Goal: Task Accomplishment & Management: Use online tool/utility

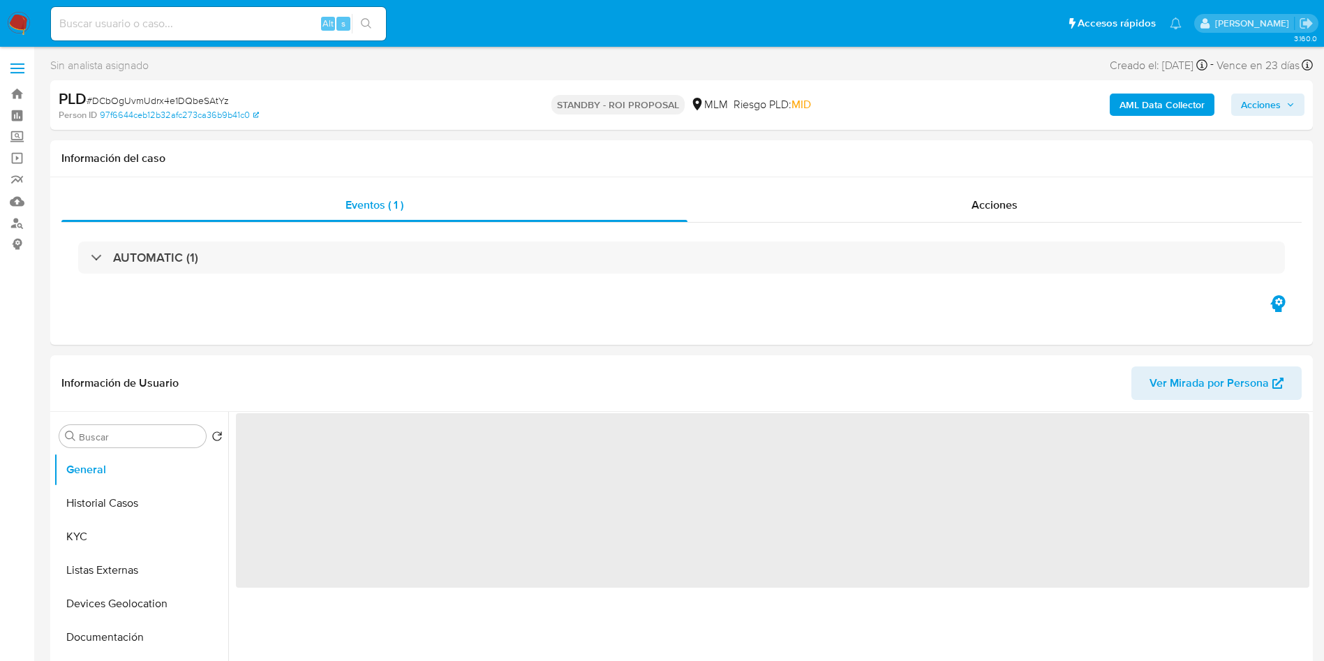
select select "10"
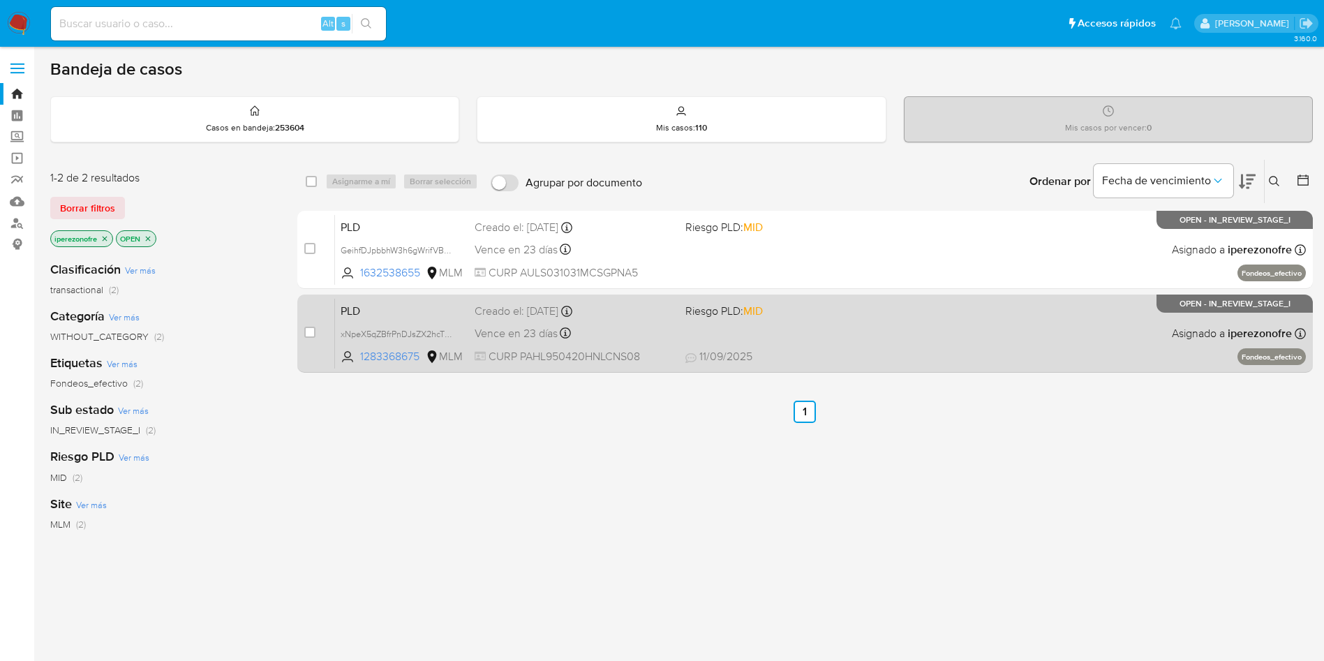
click at [936, 344] on div "PLD xNpeX5qZBfrPnDJsZX2hcTZ4 1283368675 MLM Riesgo PLD: MID Creado el: [DATE] C…" at bounding box center [820, 333] width 971 height 70
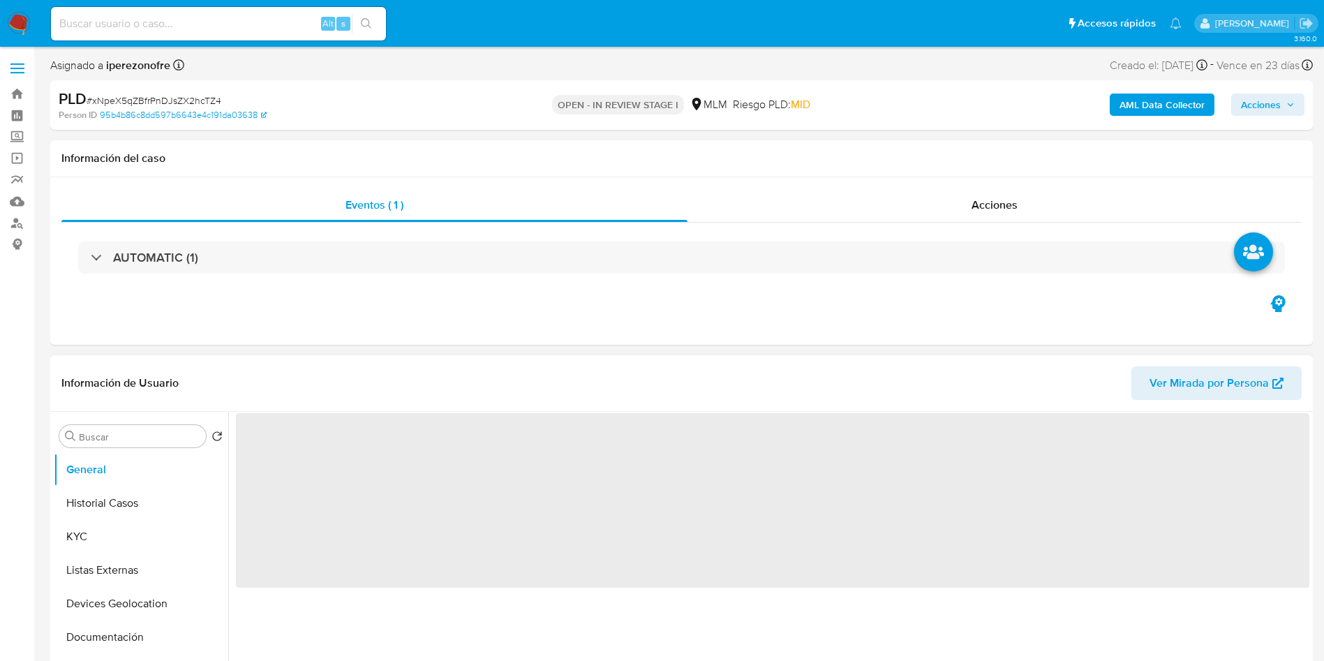
select select "10"
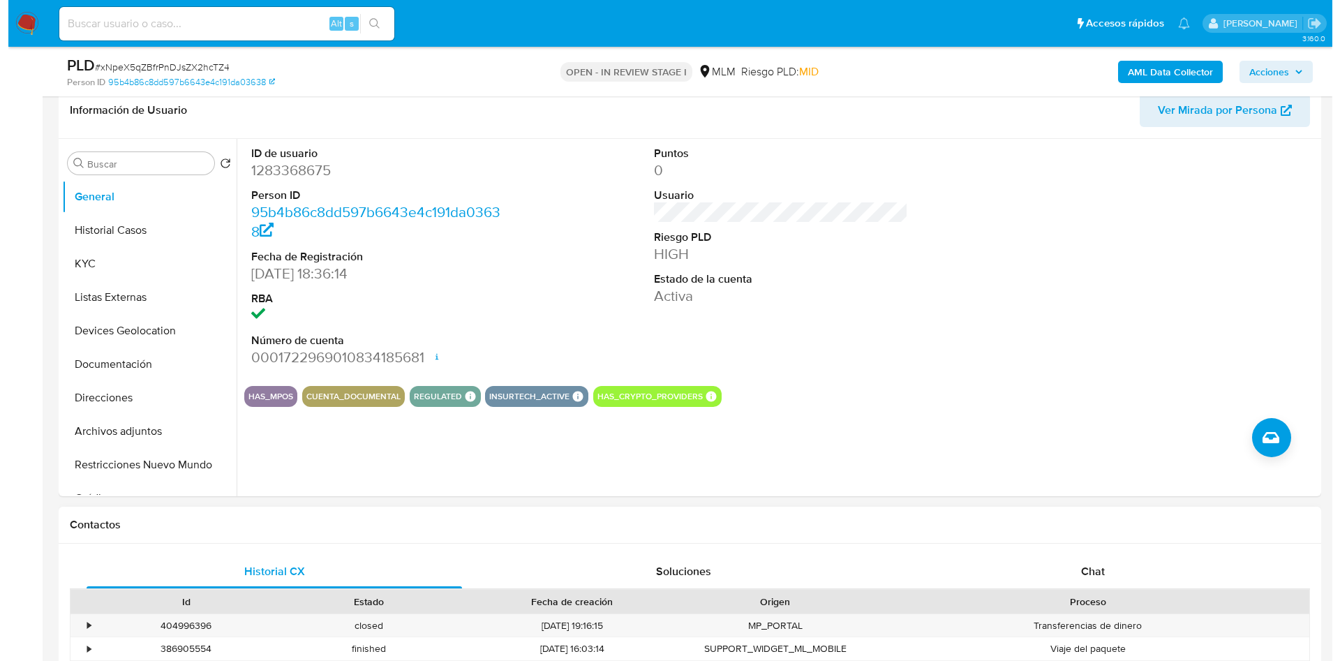
scroll to position [209, 0]
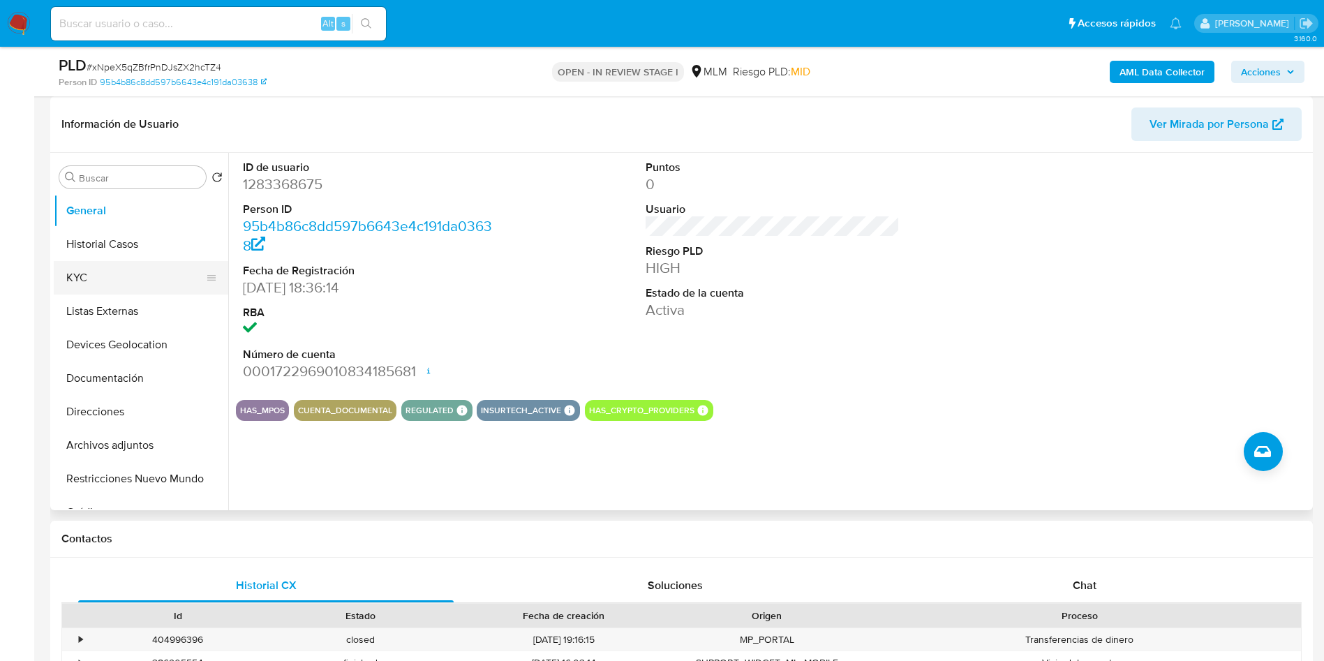
click at [117, 274] on button "KYC" at bounding box center [135, 277] width 163 height 33
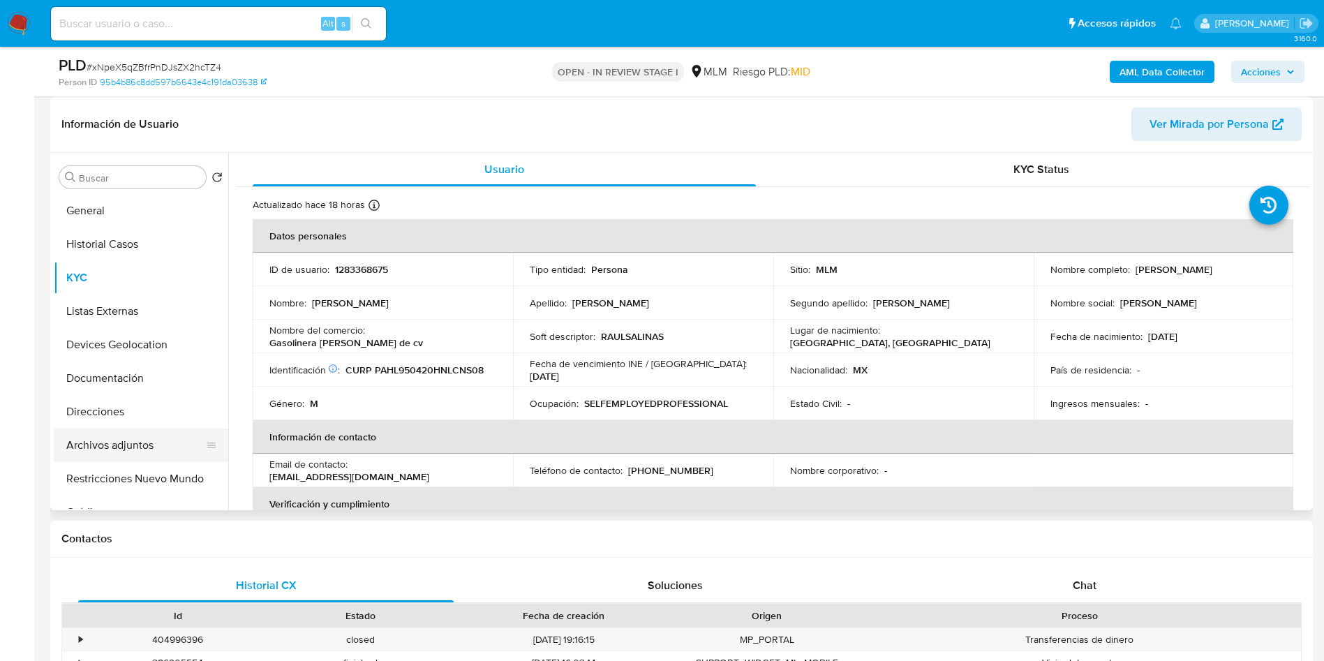
click at [138, 440] on button "Archivos adjuntos" at bounding box center [135, 444] width 163 height 33
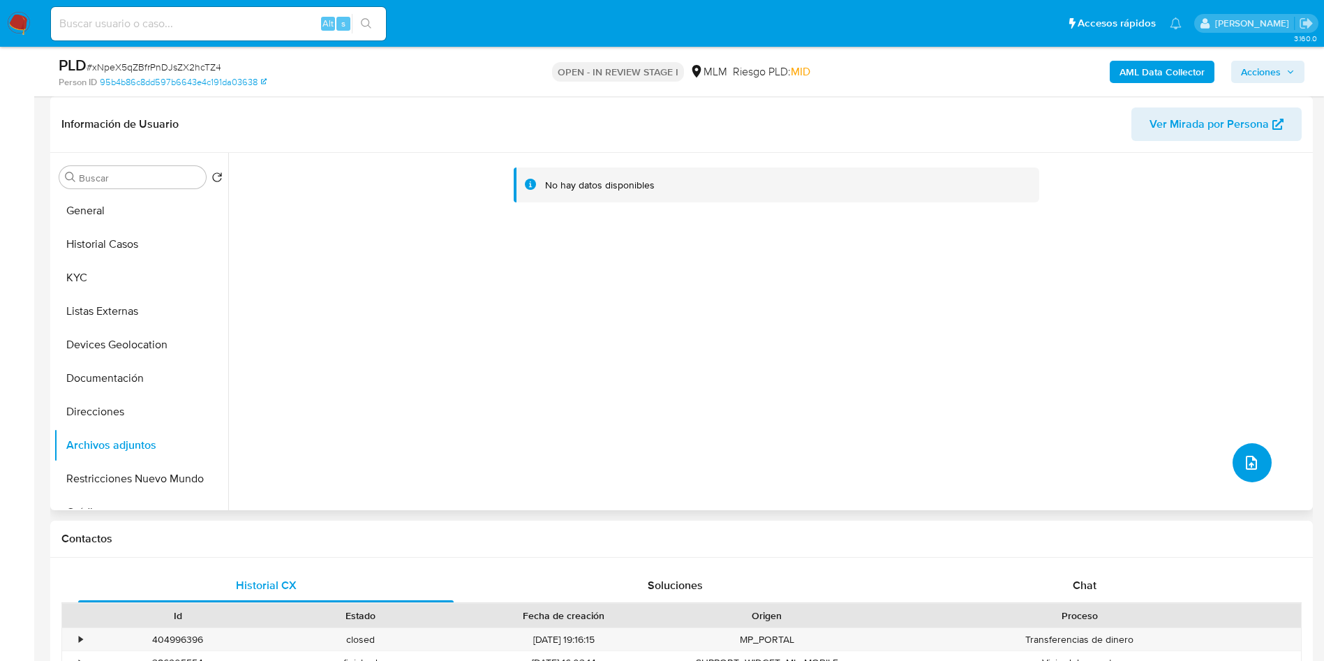
click at [1248, 470] on icon "upload-file" at bounding box center [1251, 462] width 17 height 17
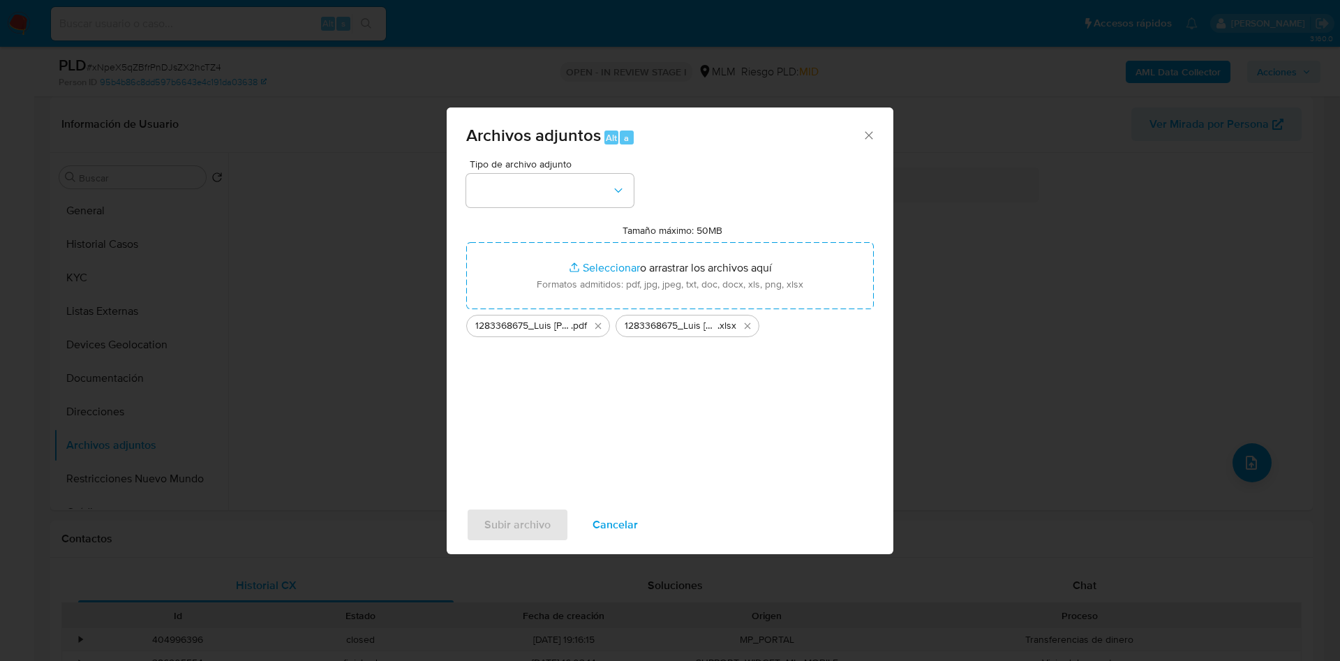
click at [514, 529] on div "Subir archivo Cancelar" at bounding box center [670, 524] width 447 height 53
click at [572, 174] on button "button" at bounding box center [549, 190] width 167 height 33
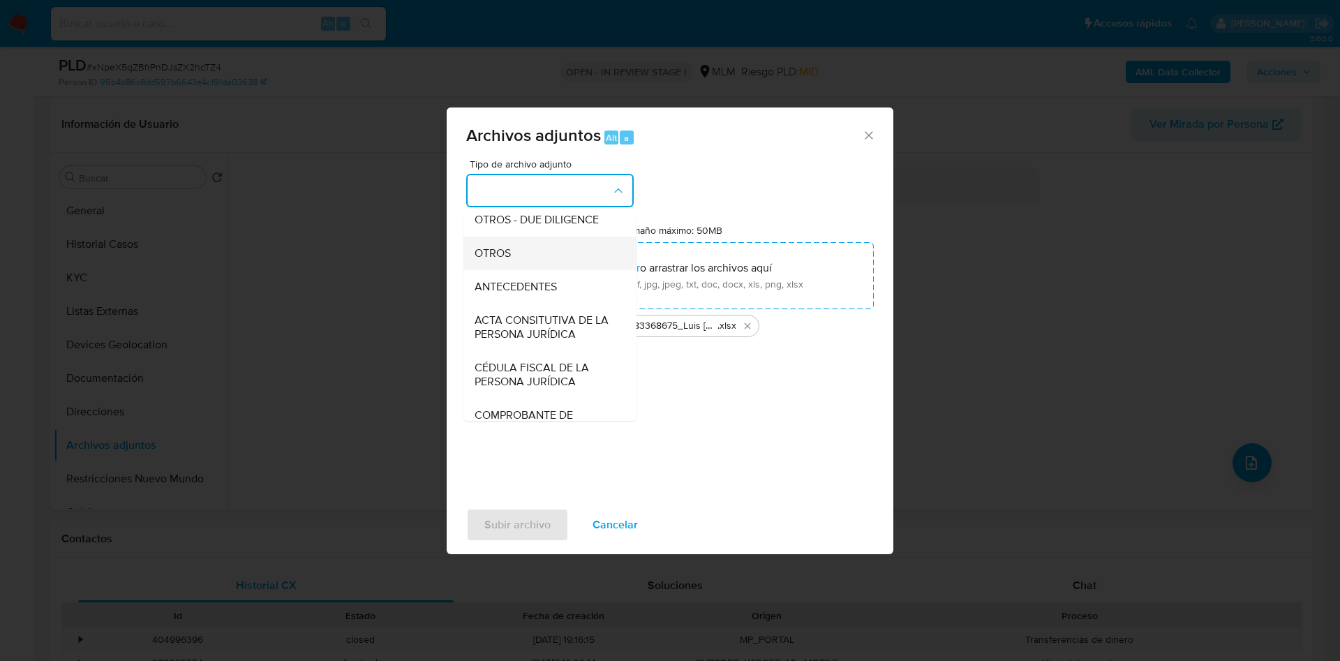
click at [530, 262] on div "OTROS" at bounding box center [546, 253] width 142 height 33
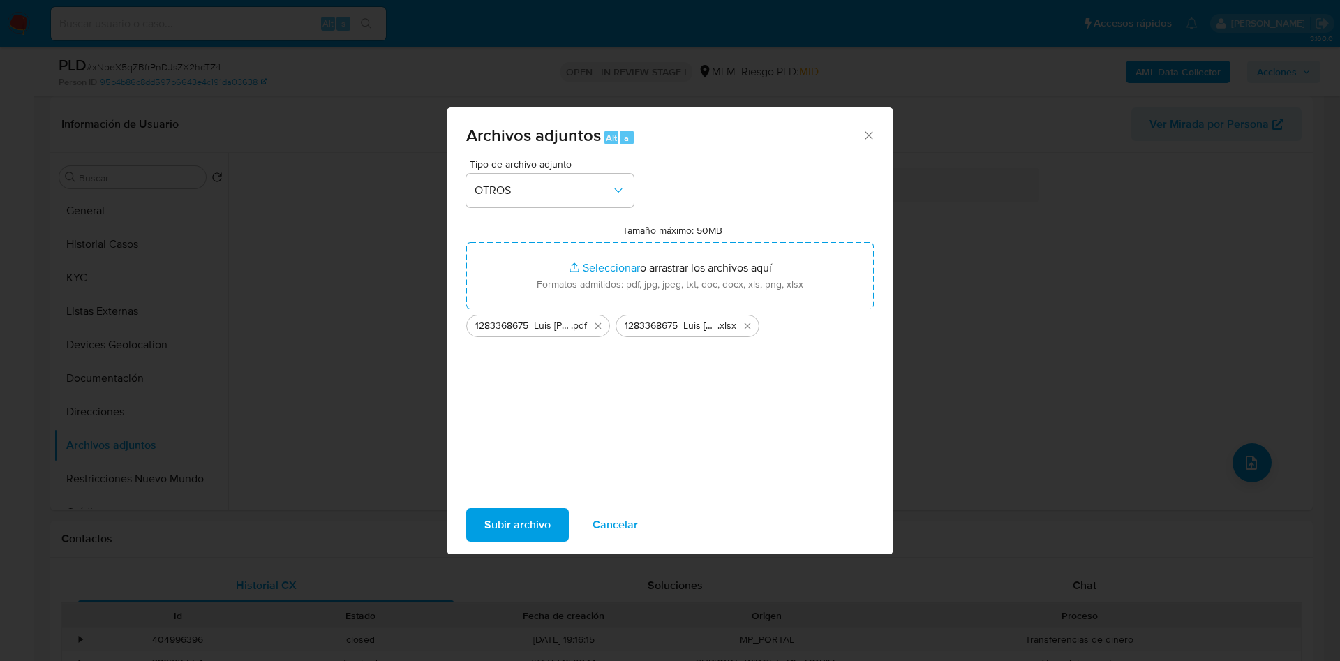
click at [534, 516] on span "Subir archivo" at bounding box center [517, 524] width 66 height 31
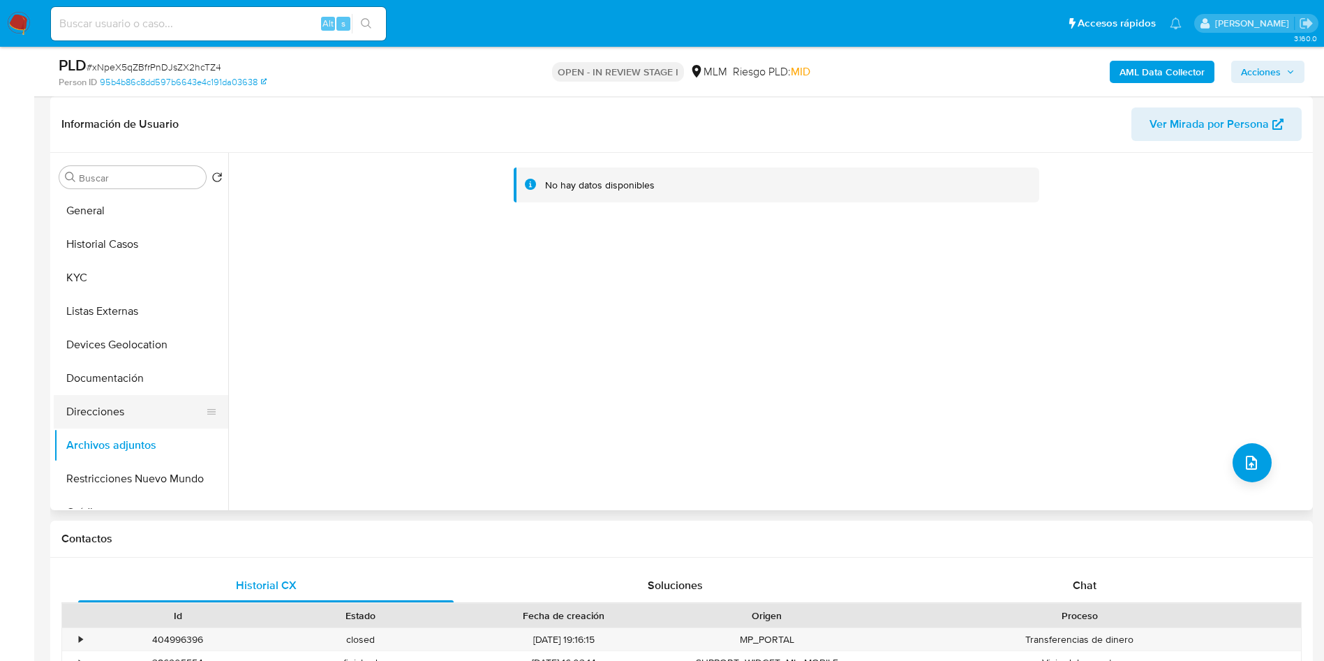
click at [104, 406] on button "Direcciones" at bounding box center [135, 411] width 163 height 33
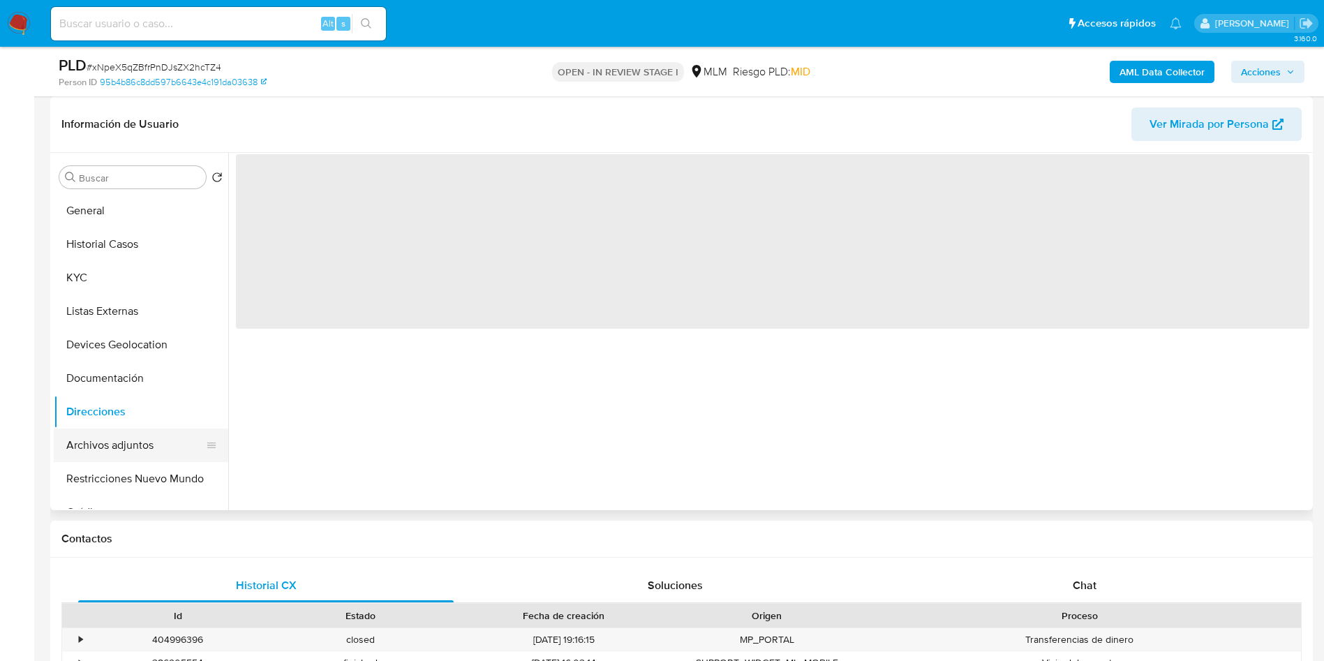
click at [124, 435] on button "Archivos adjuntos" at bounding box center [135, 444] width 163 height 33
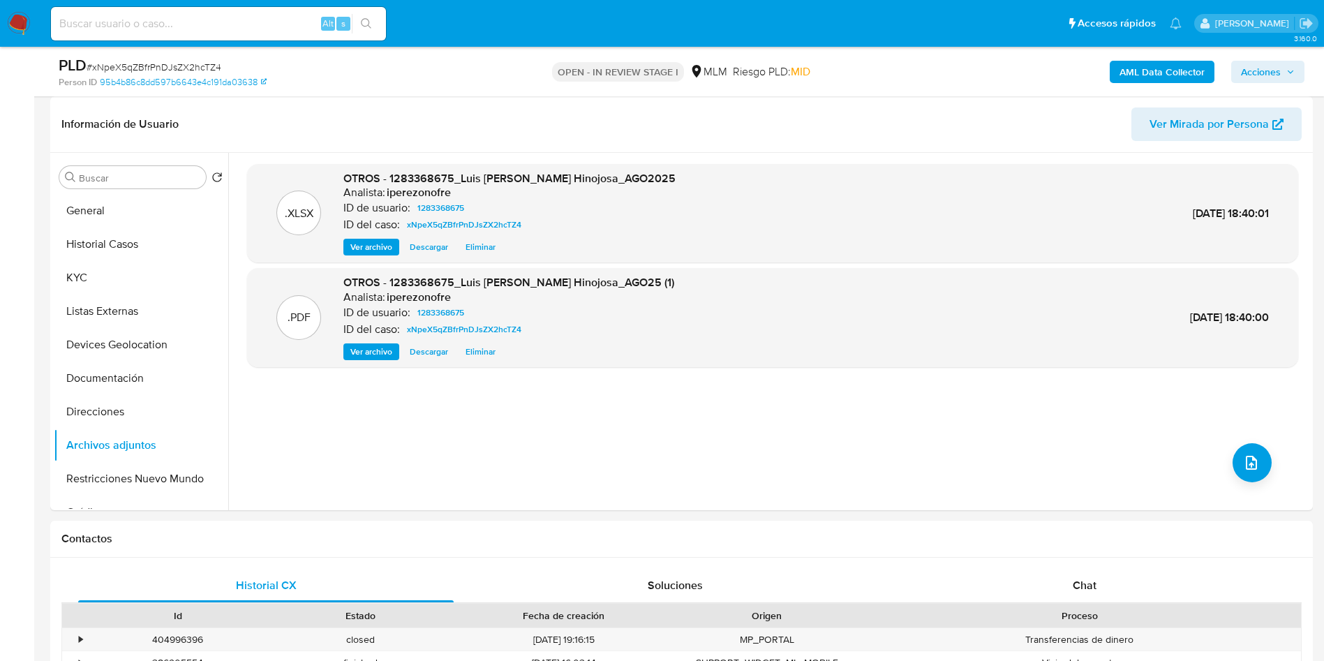
click at [1278, 66] on span "Acciones" at bounding box center [1261, 72] width 40 height 22
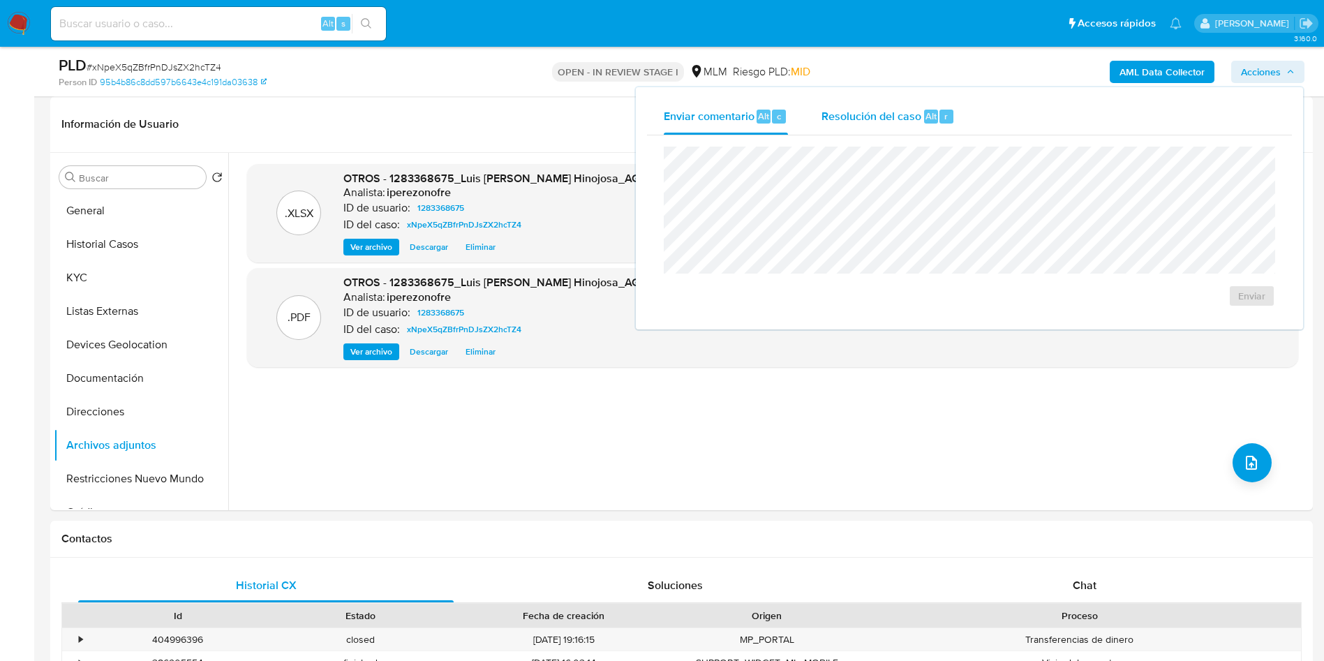
click at [837, 110] on span "Resolución del caso" at bounding box center [871, 115] width 100 height 16
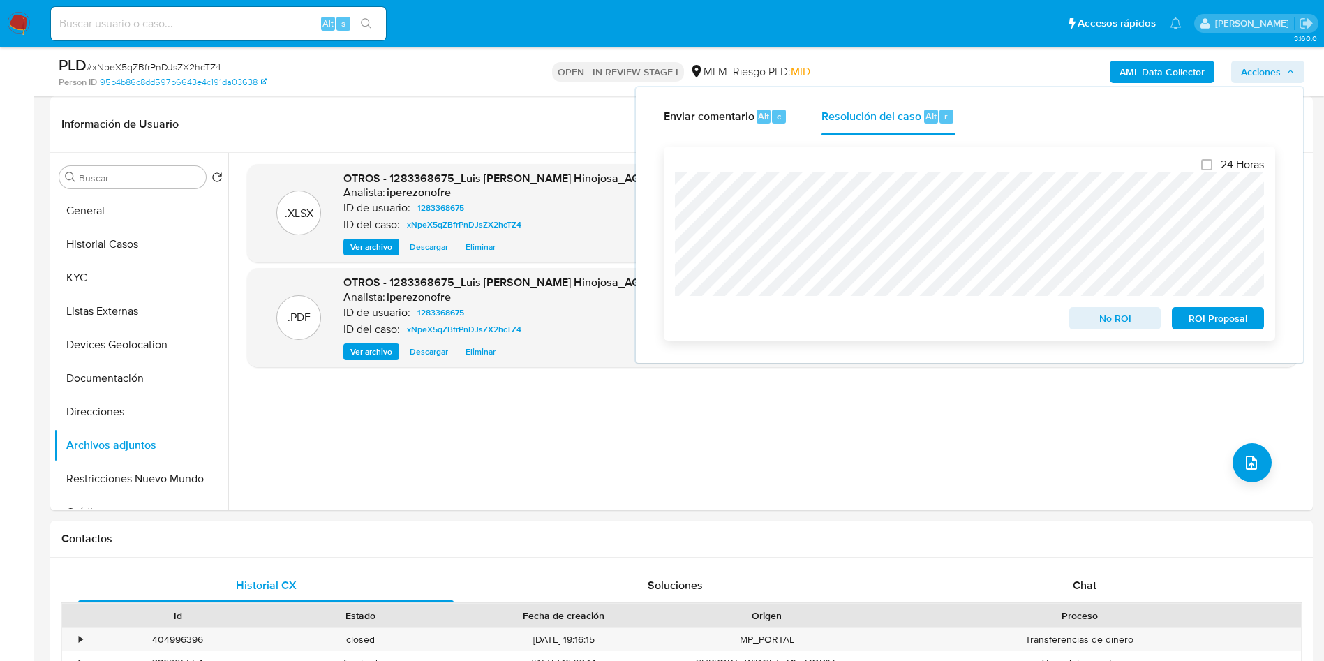
click at [1111, 316] on span "No ROI" at bounding box center [1115, 318] width 73 height 20
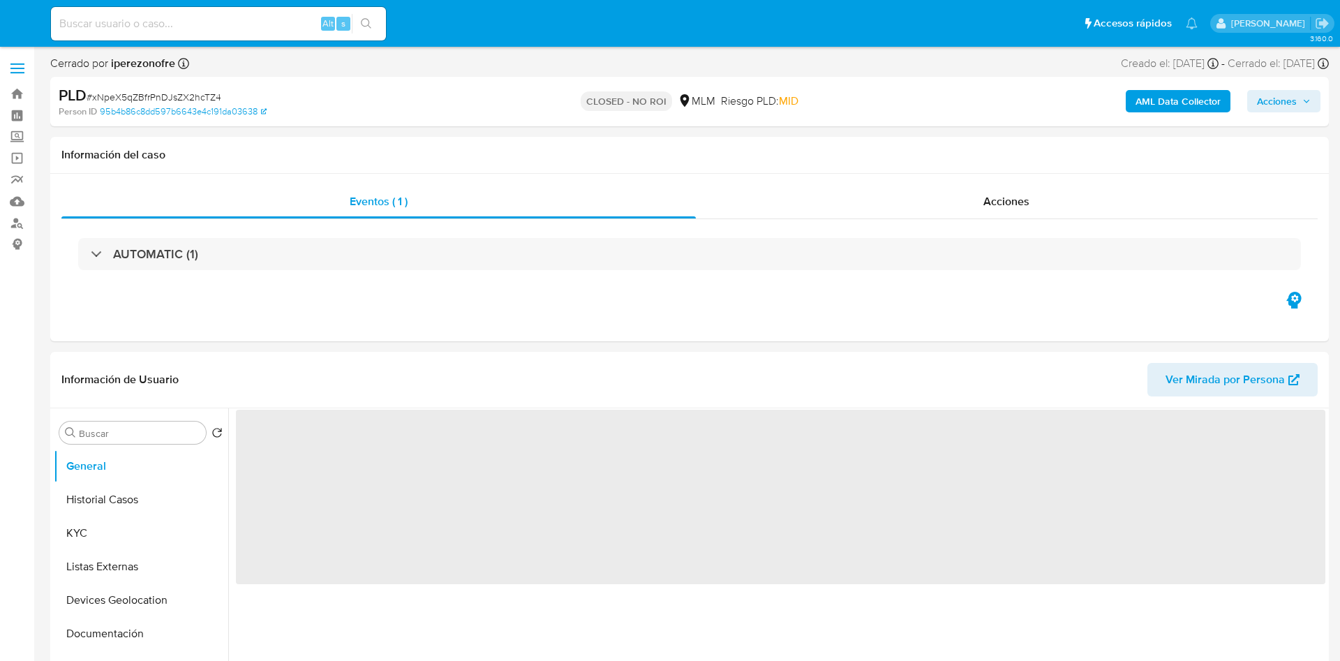
select select "10"
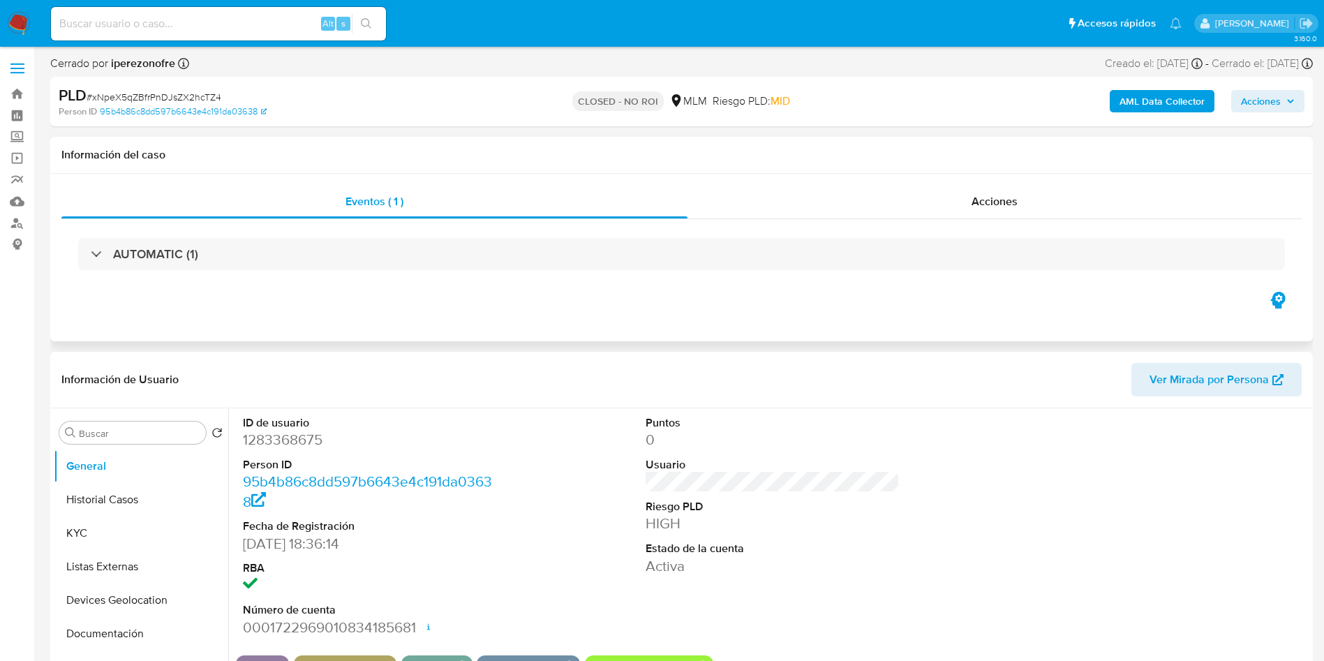
click at [618, 327] on div "Eventos ( 1 ) Acciones AUTOMATIC (1)" at bounding box center [681, 257] width 1262 height 167
click at [100, 506] on button "Historial Casos" at bounding box center [135, 499] width 163 height 33
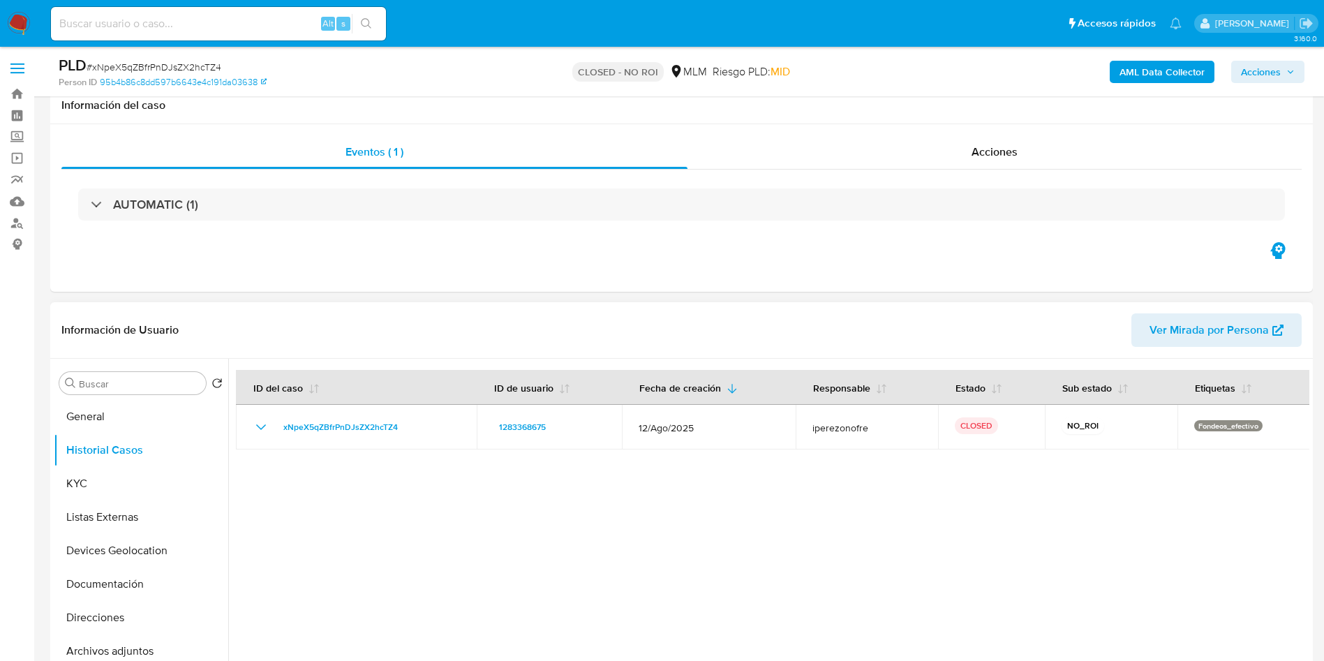
scroll to position [105, 0]
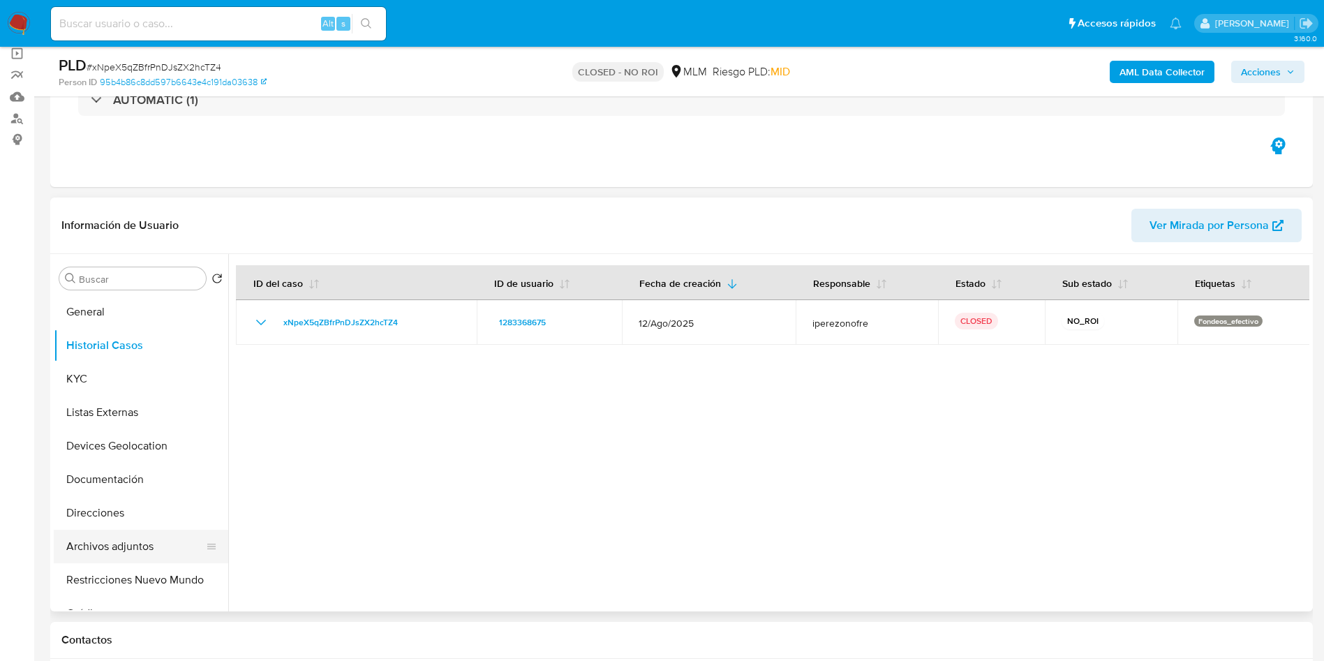
click at [142, 546] on button "Archivos adjuntos" at bounding box center [135, 546] width 163 height 33
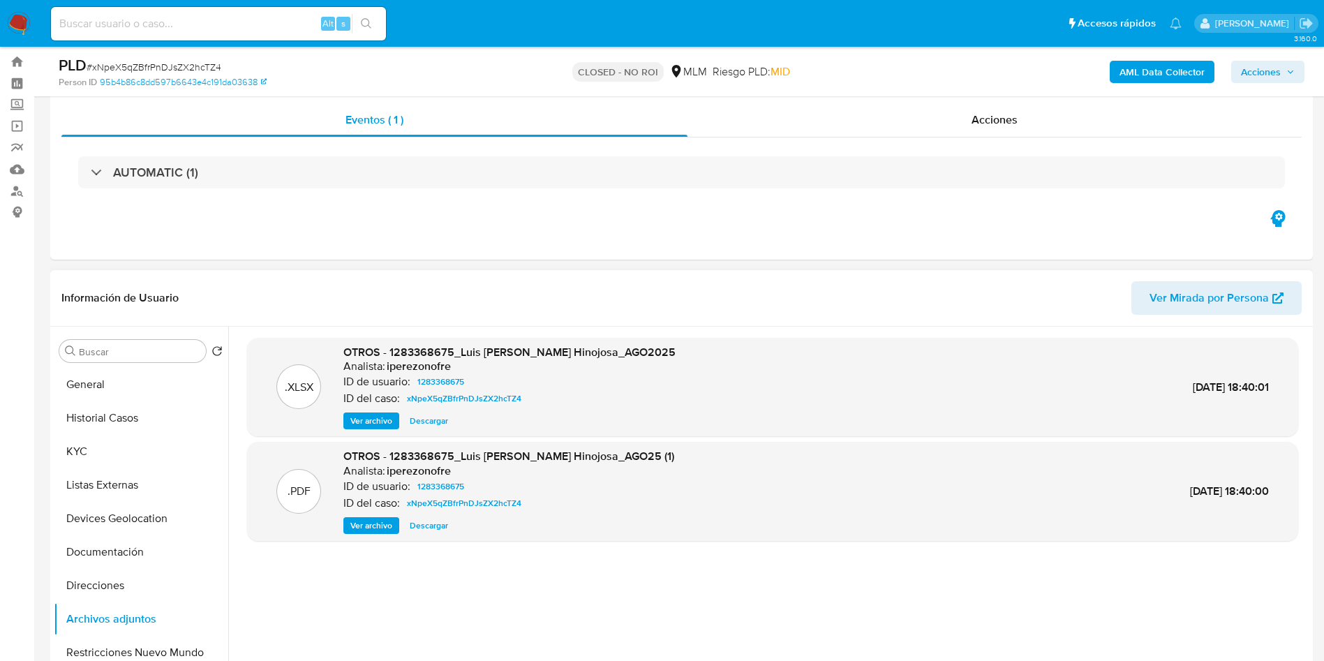
scroll to position [0, 0]
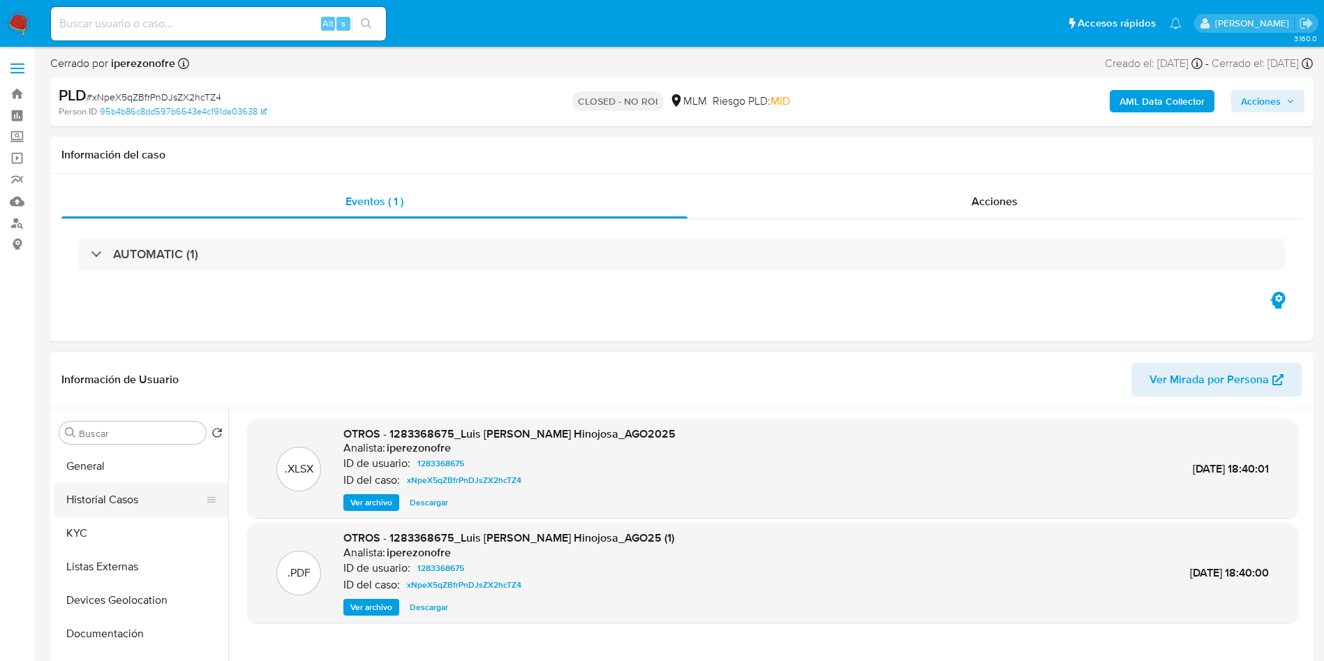
click at [126, 497] on button "Historial Casos" at bounding box center [135, 499] width 163 height 33
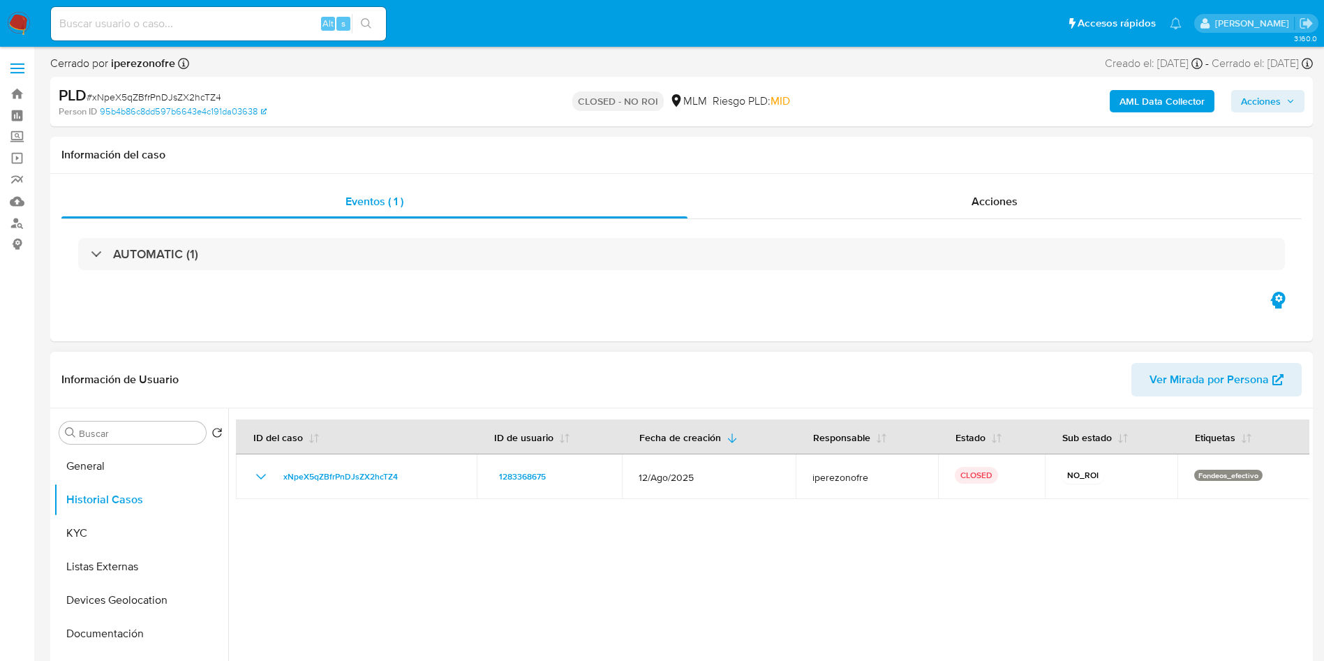
click at [642, 606] on div at bounding box center [768, 586] width 1081 height 357
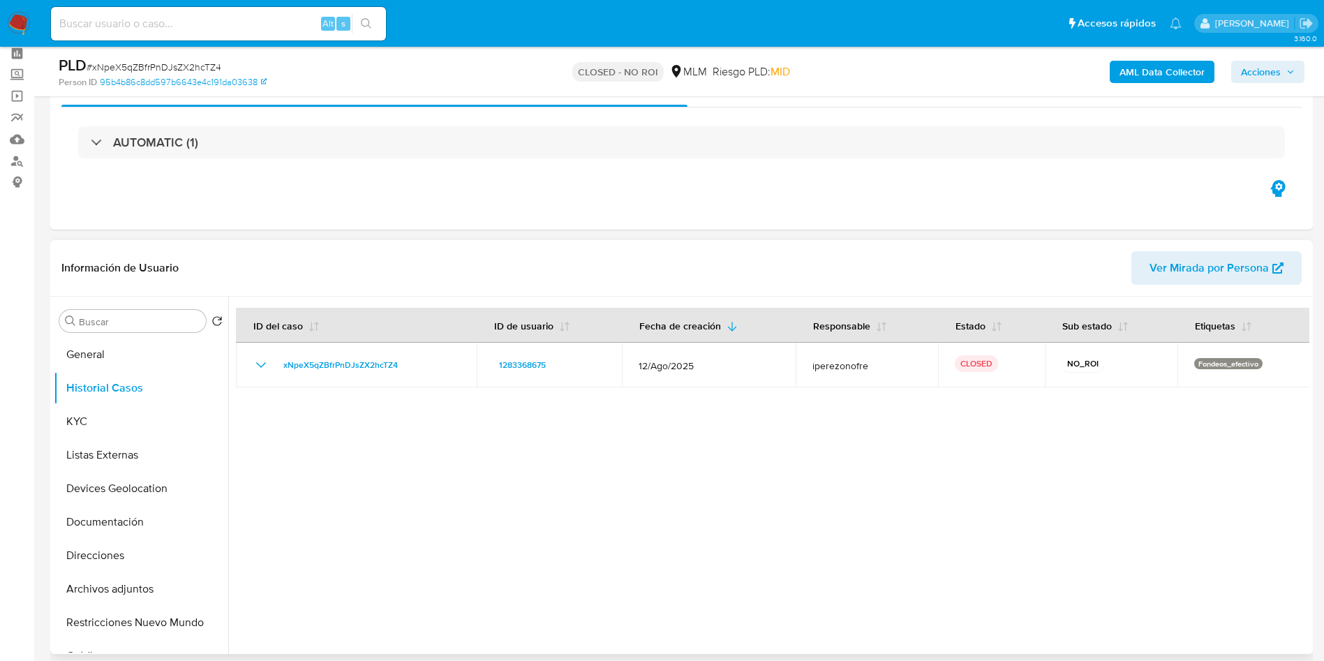
scroll to position [105, 0]
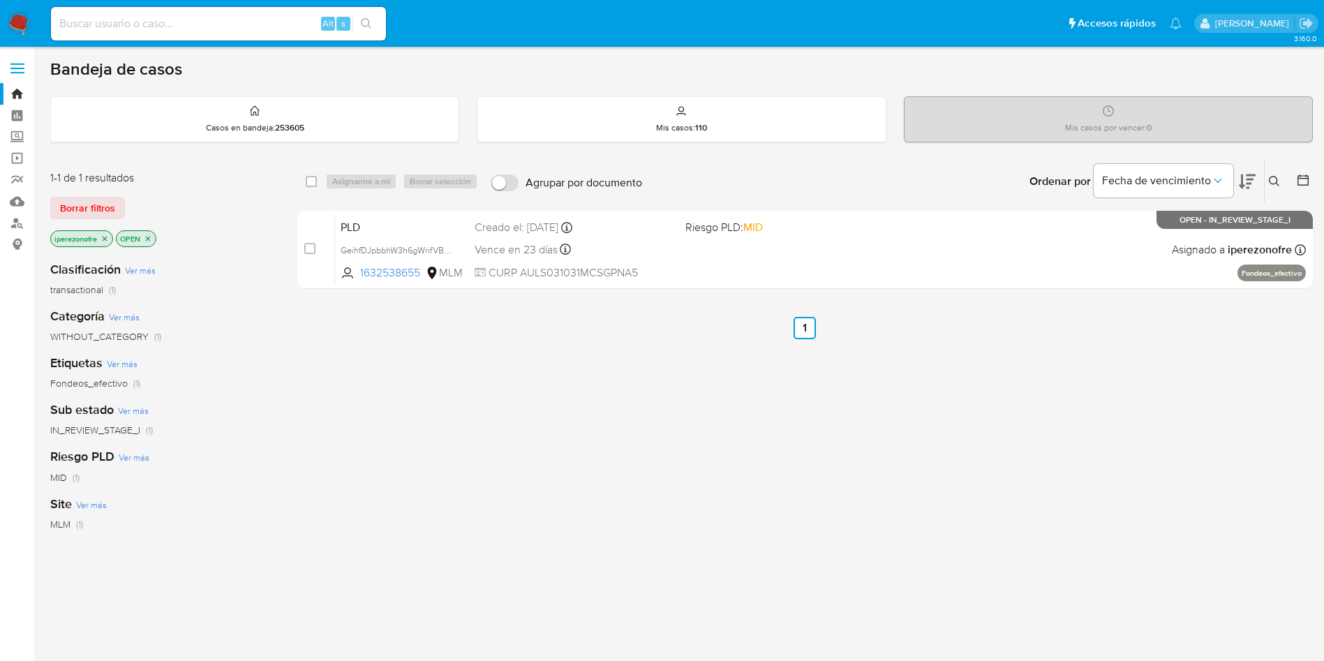
click at [828, 486] on div "select-all-cases-checkbox Asignarme a mí Borrar selección Agrupar por documento…" at bounding box center [804, 475] width 1015 height 632
click at [565, 437] on div "select-all-cases-checkbox Asignarme a mí Borrar selección Agrupar por documento…" at bounding box center [804, 475] width 1015 height 632
